Goal: Communication & Community: Answer question/provide support

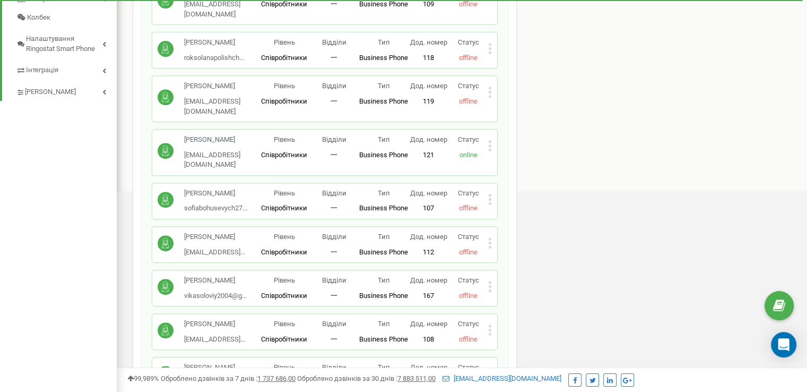
scroll to position [511, 0]
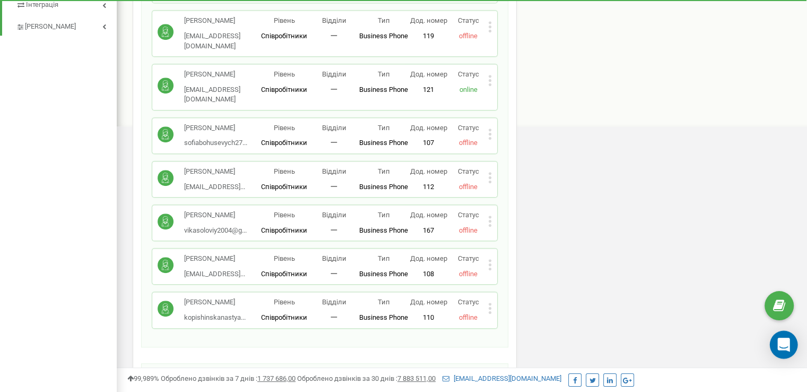
click at [778, 339] on icon "Open Intercom Messenger" at bounding box center [784, 345] width 14 height 14
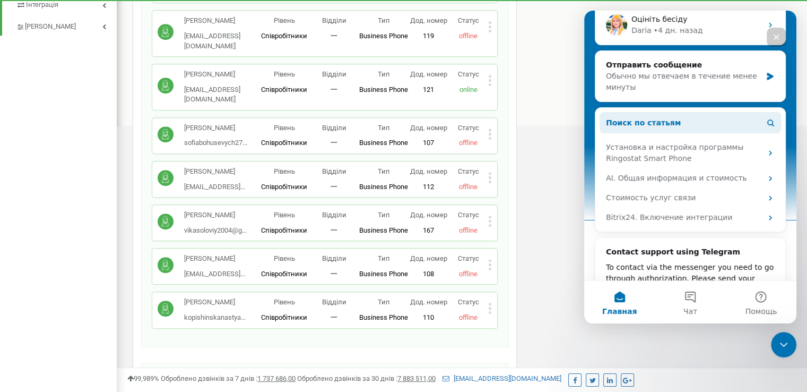
scroll to position [212, 0]
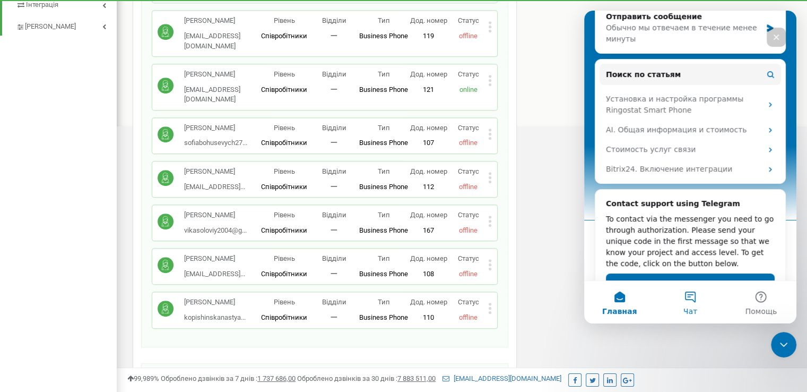
click at [692, 298] on button "Чат" at bounding box center [690, 302] width 71 height 42
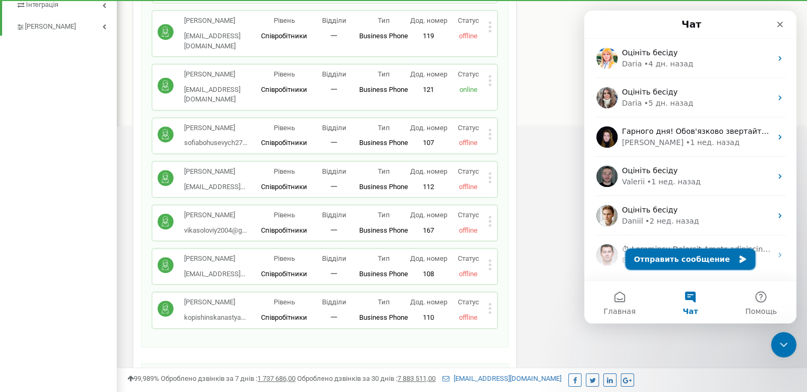
click at [670, 262] on button "Отправить сообщение" at bounding box center [691, 258] width 130 height 21
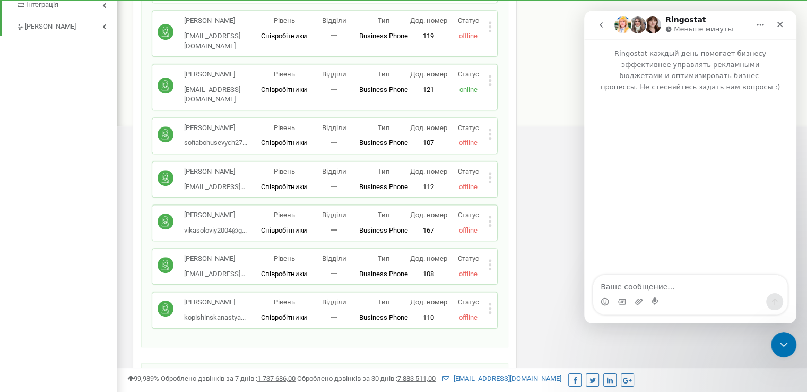
click at [637, 287] on textarea "Ваше сообщение..." at bounding box center [690, 284] width 194 height 18
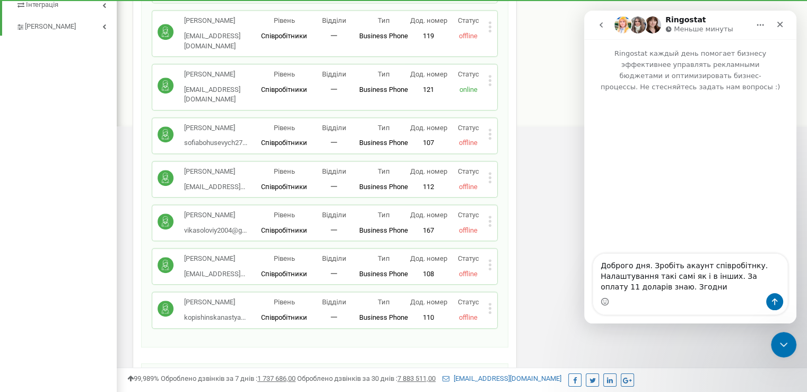
type textarea "Доброго дня. Зробіть акаунт співробітнку. Налаштування такі самі як і в інших. …"
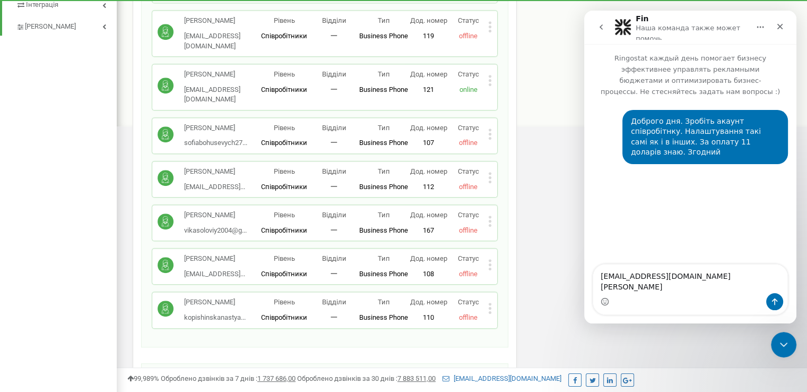
drag, startPoint x: 711, startPoint y: 279, endPoint x: 587, endPoint y: 277, distance: 124.2
click at [587, 277] on div "[EMAIL_ADDRESS][DOMAIN_NAME] [PERSON_NAME] [EMAIL_ADDRESS][DOMAIN_NAME] [PERSON…" at bounding box center [690, 289] width 212 height 51
click at [661, 289] on textarea "[PERSON_NAME]" at bounding box center [690, 284] width 194 height 18
click at [612, 255] on textarea "[PERSON_NAME] пошта [EMAIL_ADDRESS][DOMAIN_NAME]" at bounding box center [690, 273] width 194 height 39
type textarea "ПІБ [PERSON_NAME] пошта [EMAIL_ADDRESS][DOMAIN_NAME]"
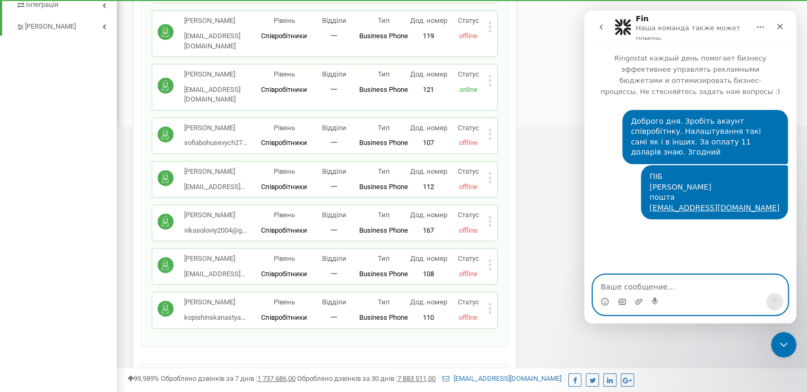
click at [619, 303] on icon "Средство выбора GIF-файла" at bounding box center [622, 301] width 8 height 8
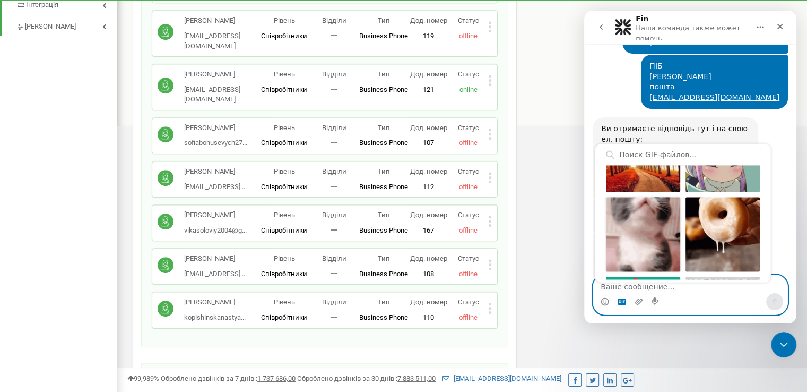
click at [653, 231] on div "Отправить gif" at bounding box center [643, 234] width 74 height 74
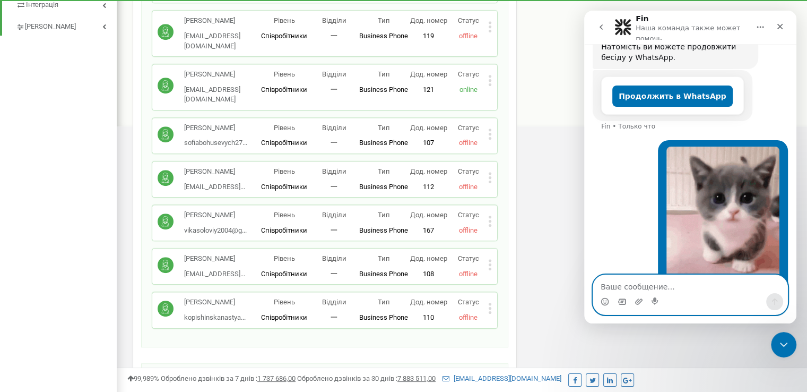
scroll to position [284, 0]
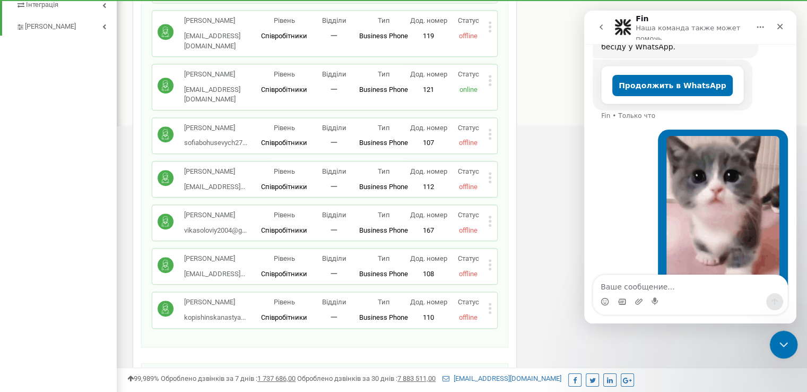
click at [784, 340] on icon "Закрыть службу сообщений Intercom" at bounding box center [782, 342] width 13 height 13
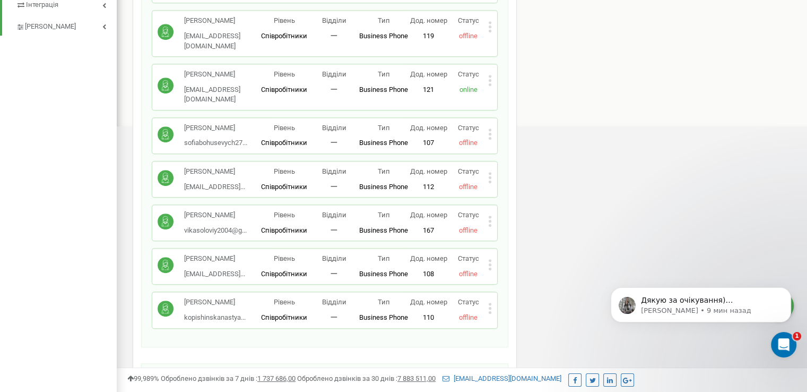
scroll to position [568, 0]
click at [669, 306] on p "[PERSON_NAME] • 9 мин назад" at bounding box center [709, 311] width 137 height 10
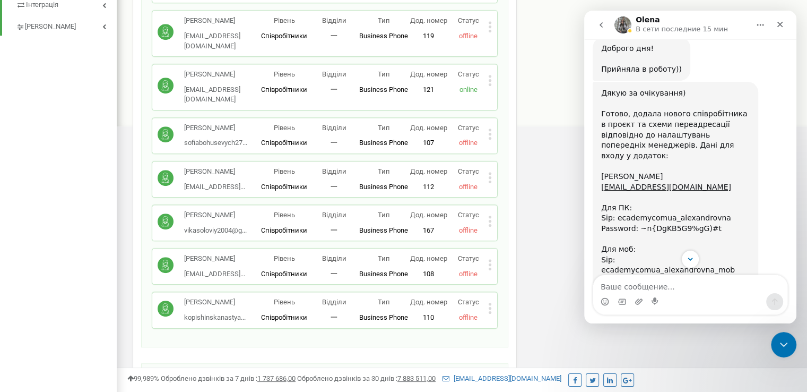
scroll to position [585, 0]
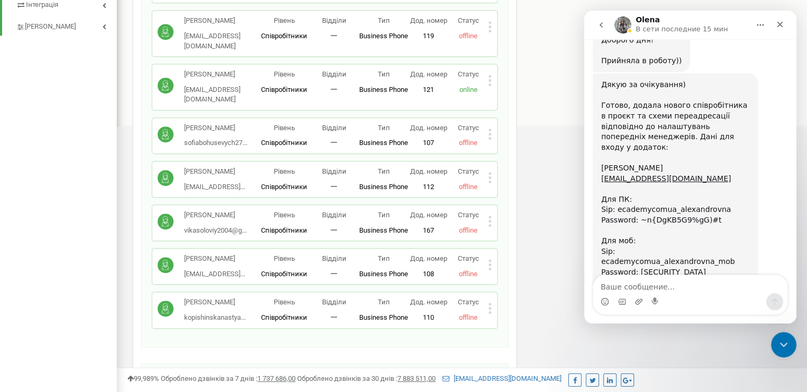
drag, startPoint x: 601, startPoint y: 206, endPoint x: 728, endPoint y: 221, distance: 127.2
click at [728, 221] on div "Дякую за очікування) [PERSON_NAME], додала нового співробітника в проєкт та схе…" at bounding box center [675, 194] width 149 height 229
copy div "[PERSON_NAME] [EMAIL_ADDRESS][DOMAIN_NAME] Для ПК: Sip: ecademycomua_alexandrov…"
click at [633, 290] on textarea "Ваше сообщение..." at bounding box center [690, 284] width 194 height 18
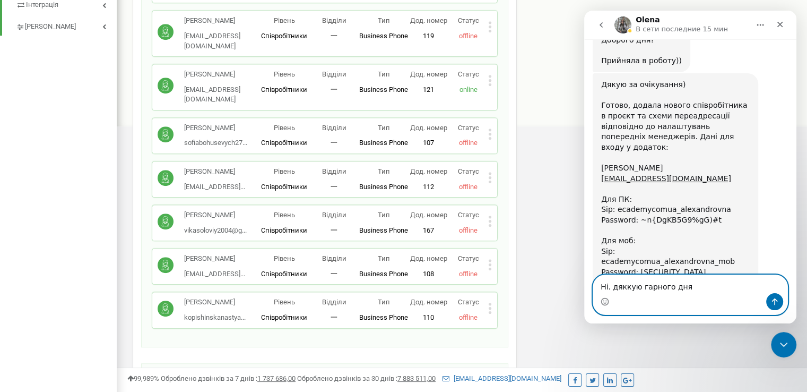
type textarea "Ні. дяккую гарного дня)"
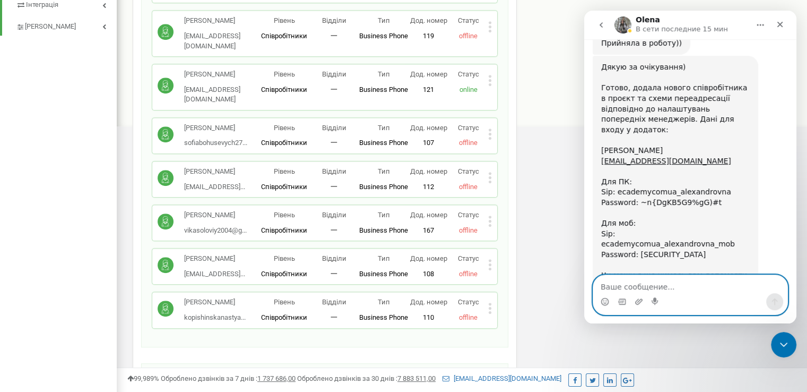
scroll to position [600, 0]
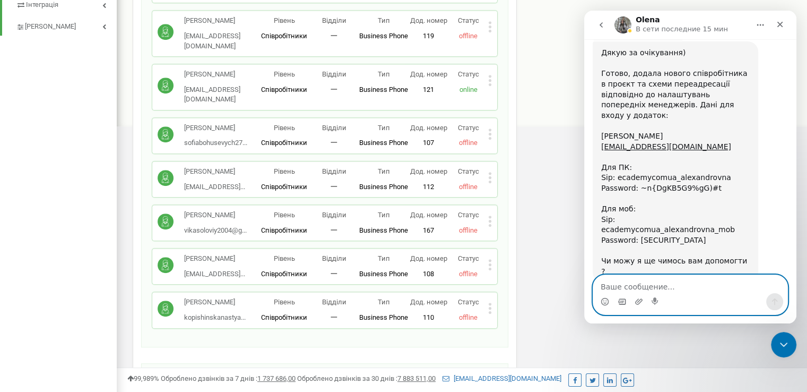
click at [625, 300] on icon "Средство выбора GIF-файла" at bounding box center [622, 301] width 8 height 8
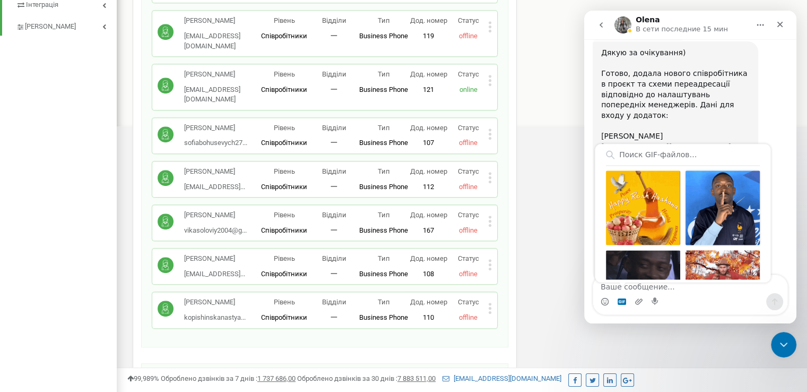
scroll to position [53, 0]
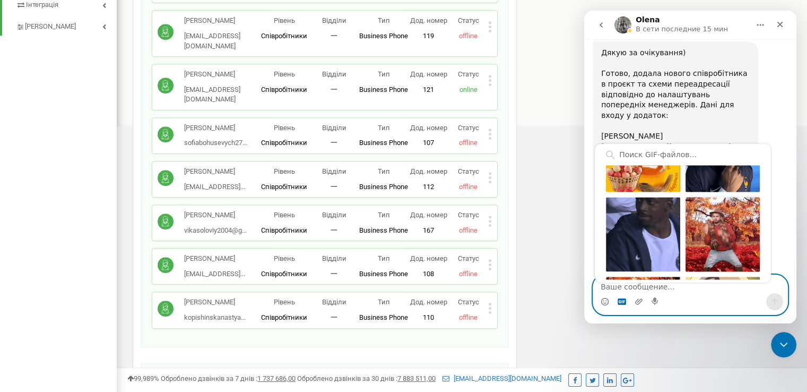
click at [711, 237] on div "Отправить gif" at bounding box center [723, 234] width 74 height 74
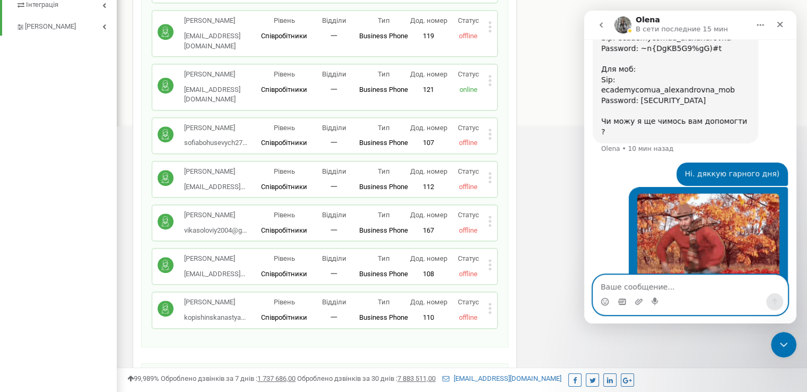
scroll to position [743, 0]
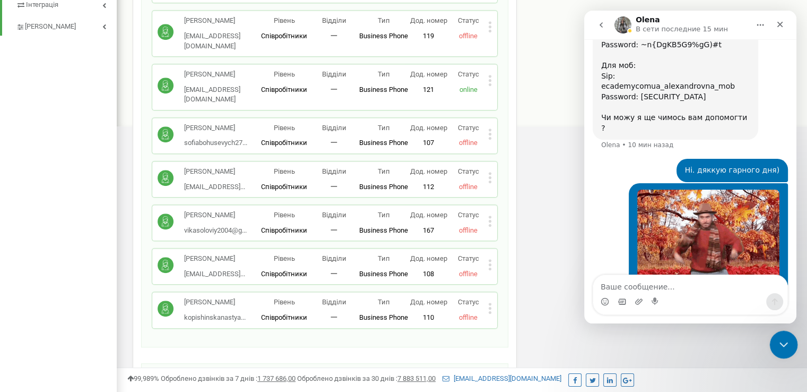
click at [787, 343] on icon "Закрыть службу сообщений Intercom" at bounding box center [782, 342] width 13 height 13
